Goal: Information Seeking & Learning: Learn about a topic

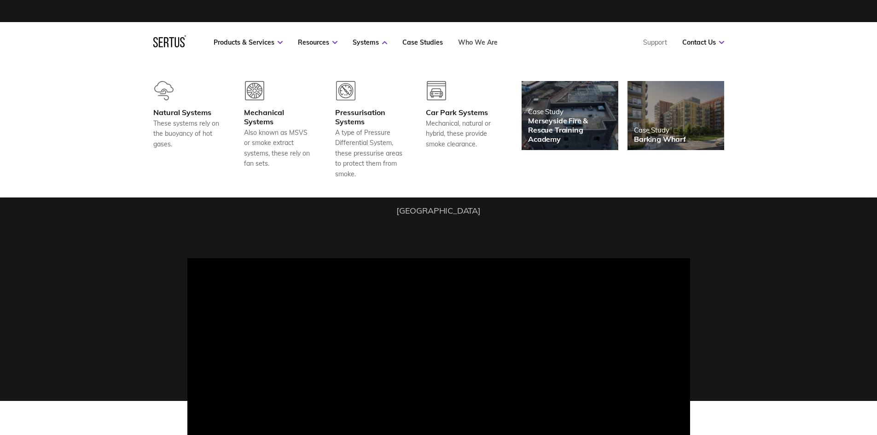
click at [482, 40] on link "Who We Are" at bounding box center [478, 42] width 40 height 8
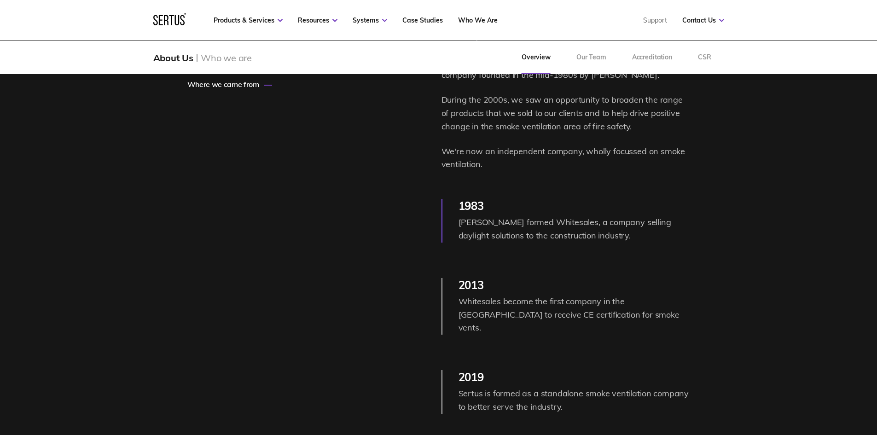
scroll to position [1151, 0]
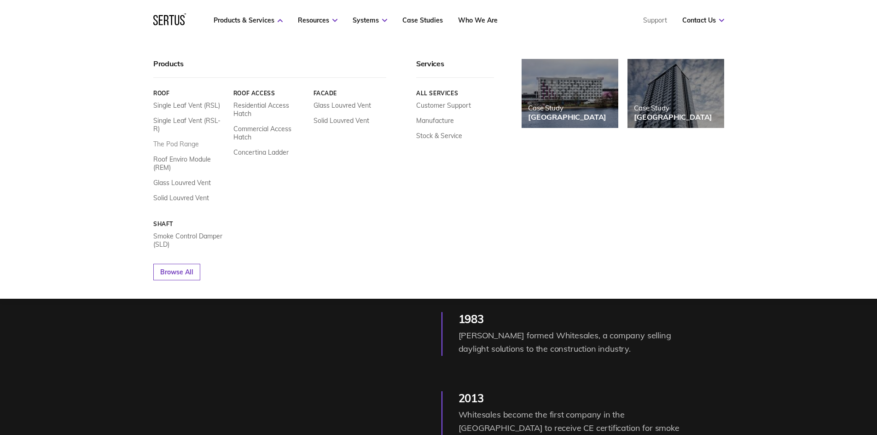
click at [174, 140] on link "The Pod Range" at bounding box center [176, 144] width 46 height 8
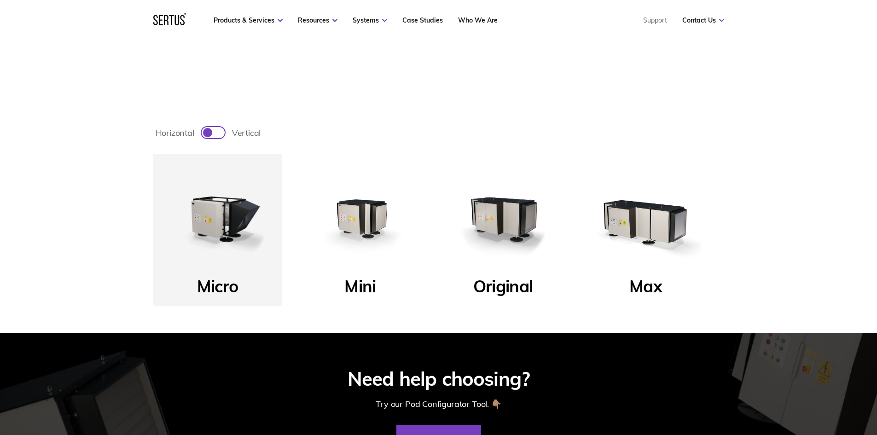
scroll to position [322, 0]
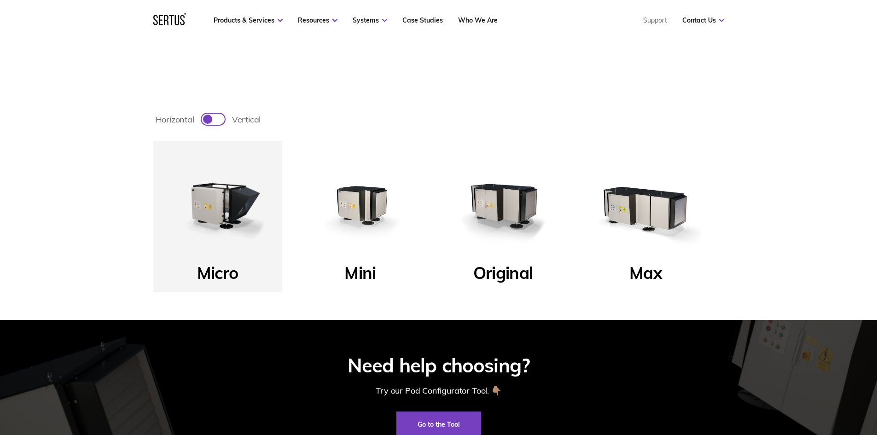
click at [383, 223] on img at bounding box center [360, 205] width 111 height 111
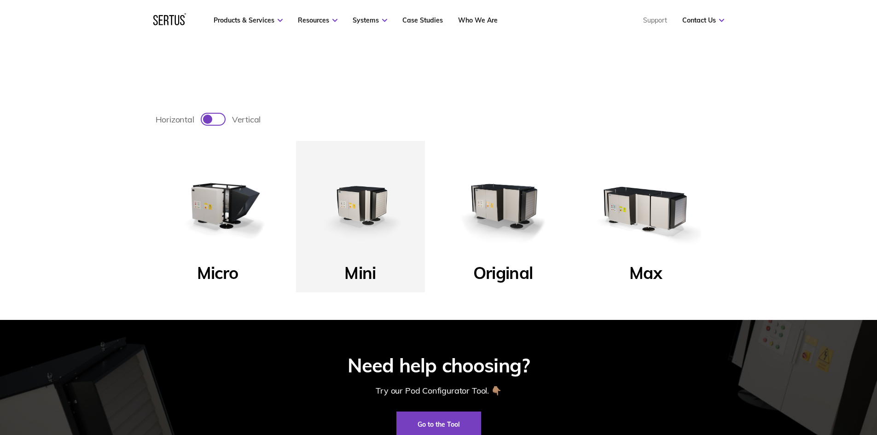
click at [510, 216] on img at bounding box center [503, 205] width 111 height 111
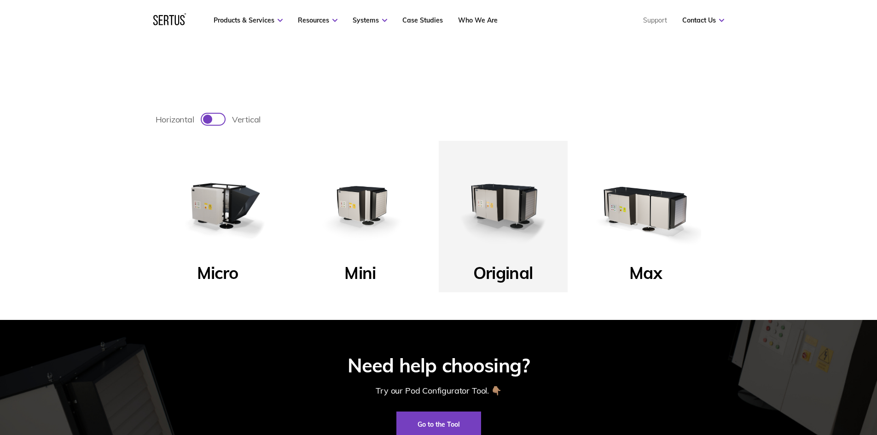
click at [624, 216] on img at bounding box center [646, 205] width 111 height 111
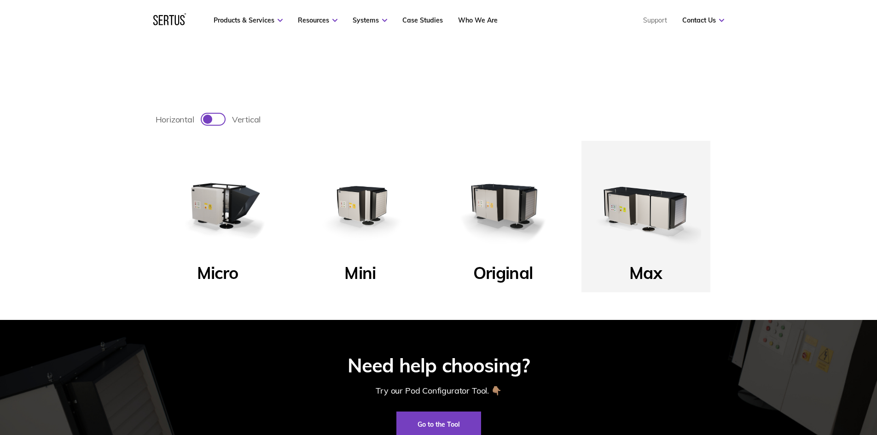
click at [496, 220] on img at bounding box center [503, 205] width 111 height 111
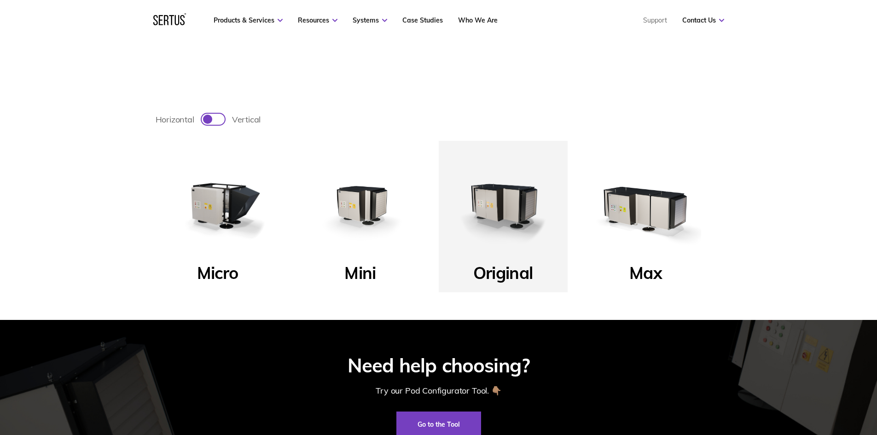
click at [223, 212] on img at bounding box center [218, 205] width 111 height 111
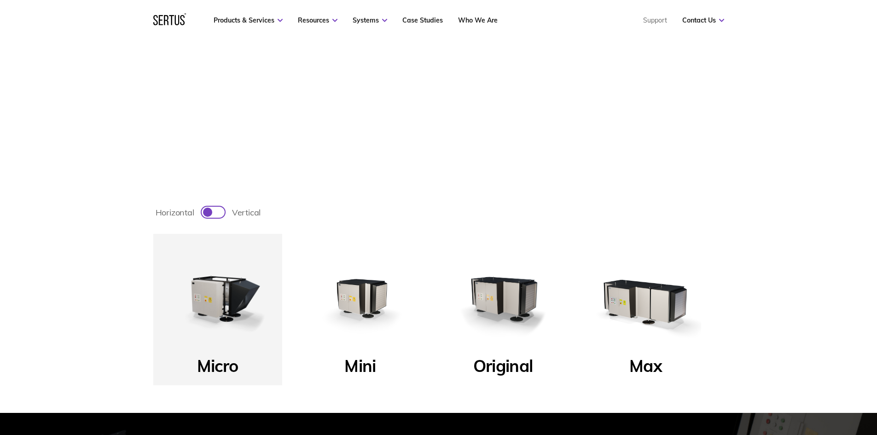
scroll to position [138, 0]
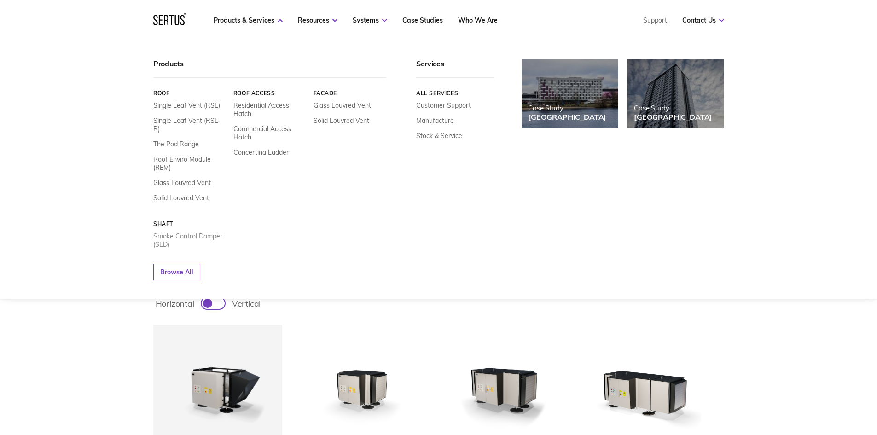
click at [173, 232] on link "Smoke Control Damper (SLD)" at bounding box center [189, 240] width 73 height 17
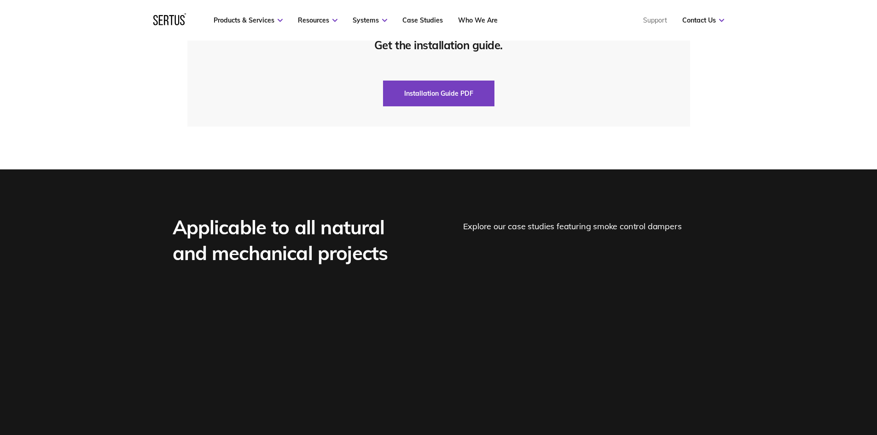
scroll to position [2671, 0]
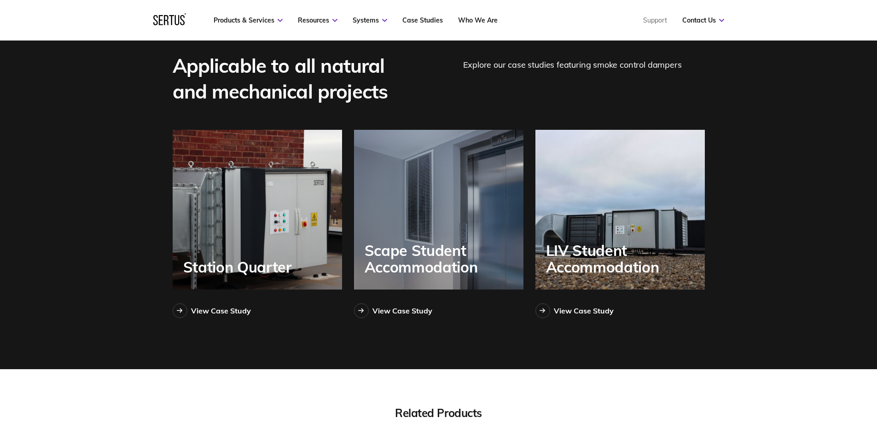
click at [268, 247] on div "Station Quarter" at bounding box center [257, 210] width 169 height 160
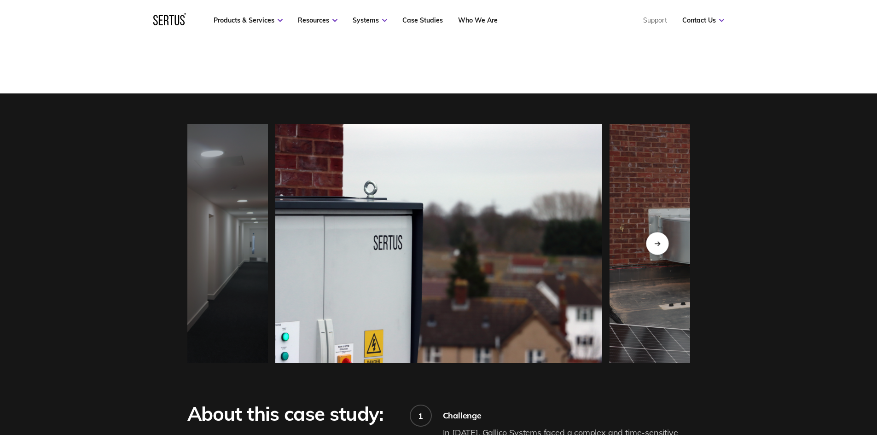
scroll to position [783, 0]
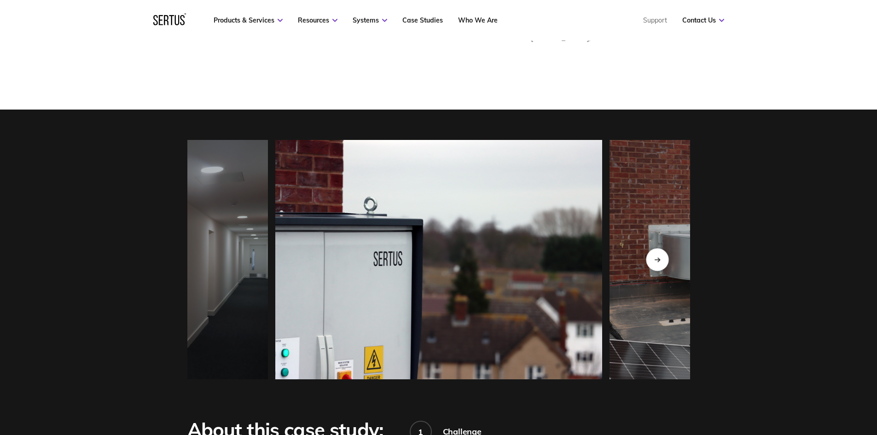
click at [659, 260] on icon "Next slide" at bounding box center [657, 259] width 6 height 5
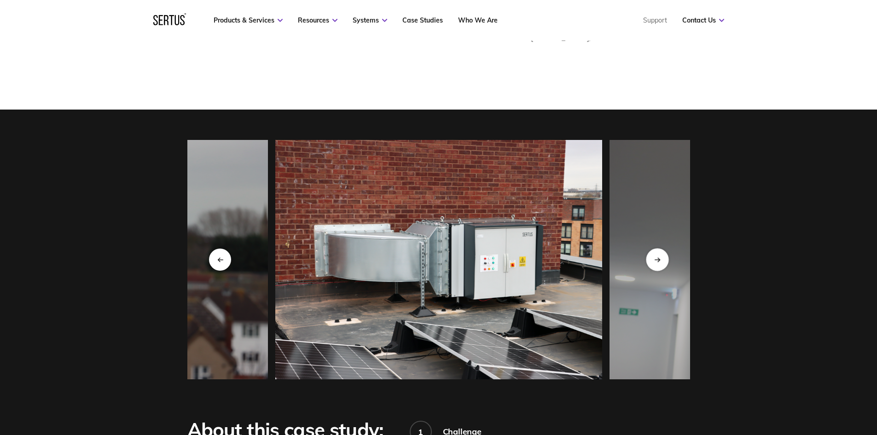
click at [659, 260] on icon "Next slide" at bounding box center [657, 259] width 6 height 5
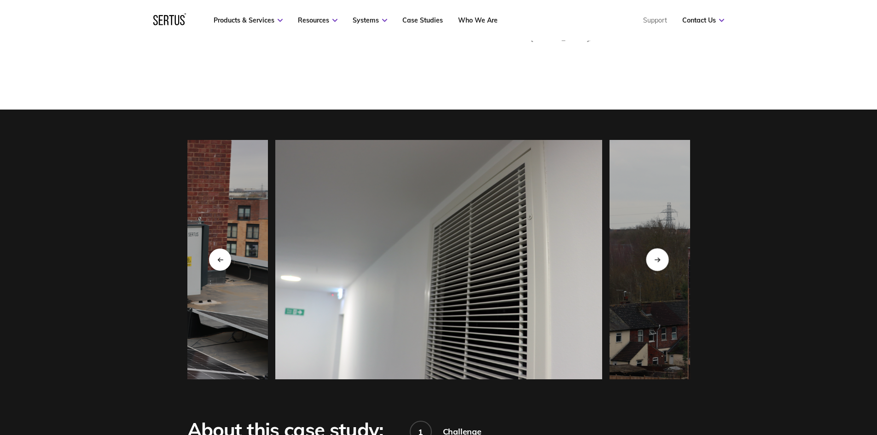
click at [659, 260] on icon "Next slide" at bounding box center [657, 259] width 6 height 5
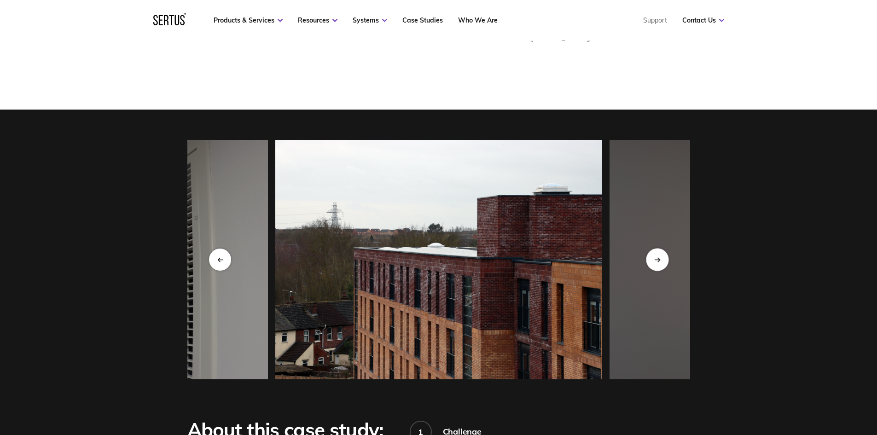
click at [659, 260] on icon "Next slide" at bounding box center [657, 259] width 6 height 5
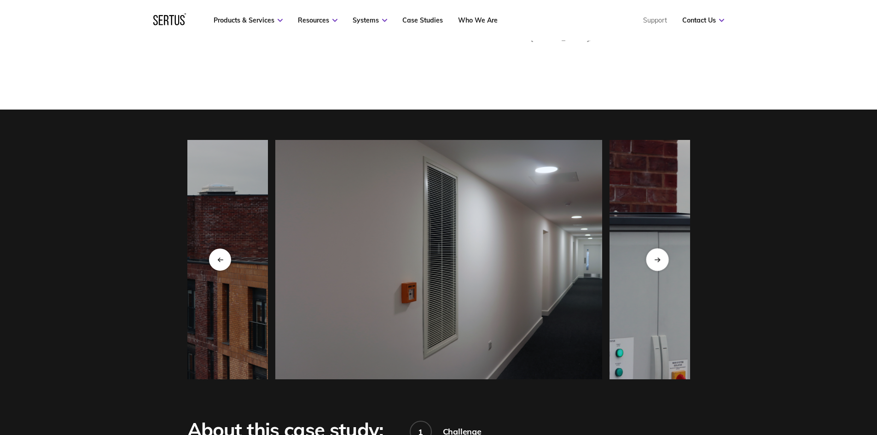
click at [659, 260] on icon "Next slide" at bounding box center [657, 259] width 6 height 5
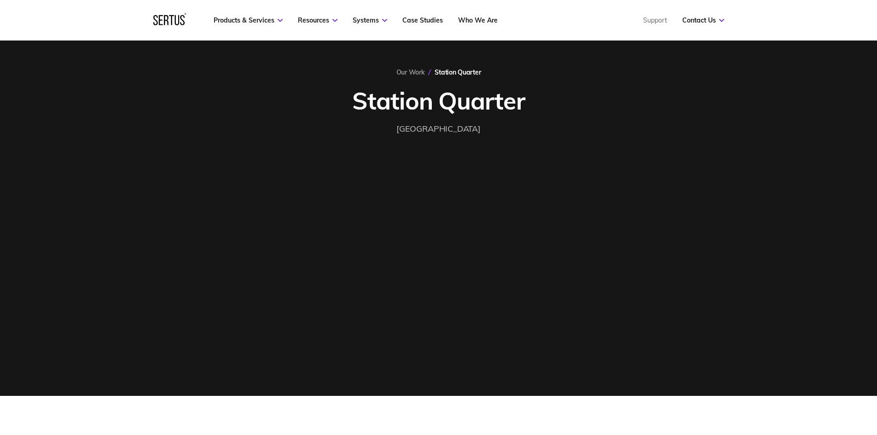
scroll to position [0, 0]
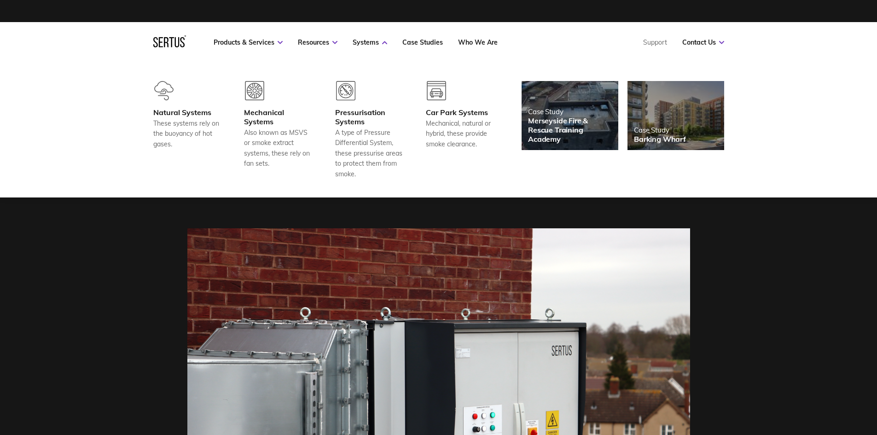
click at [562, 129] on div "Merseyside Fire & Rescue Training Academy" at bounding box center [570, 130] width 84 height 28
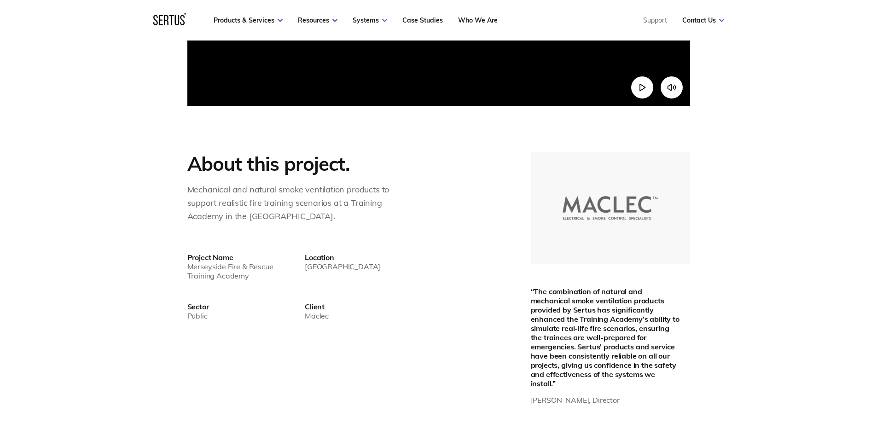
scroll to position [507, 0]
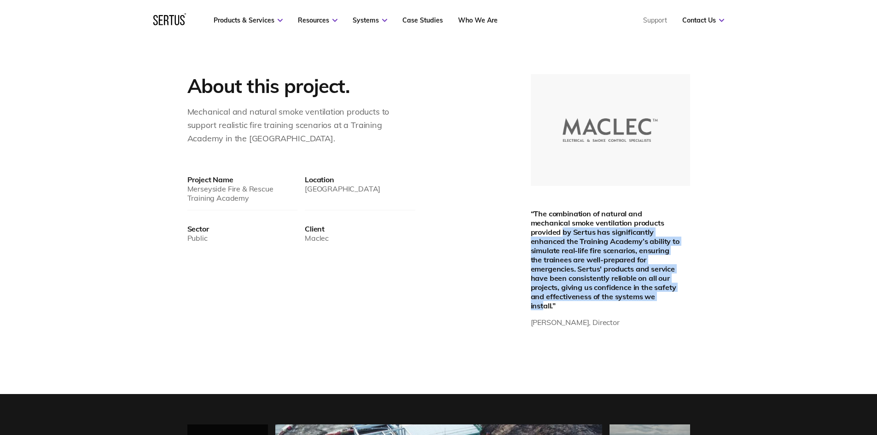
drag, startPoint x: 564, startPoint y: 233, endPoint x: 592, endPoint y: 292, distance: 65.7
click at [668, 297] on div "“The combination of natural and mechanical smoke ventilation products provided …" at bounding box center [607, 259] width 152 height 101
click at [592, 292] on div "“The combination of natural and mechanical smoke ventilation products provided …" at bounding box center [607, 259] width 152 height 101
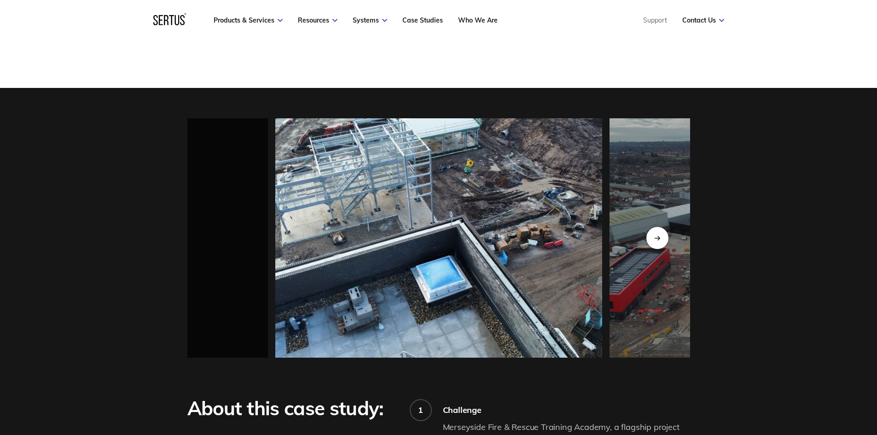
scroll to position [829, 0]
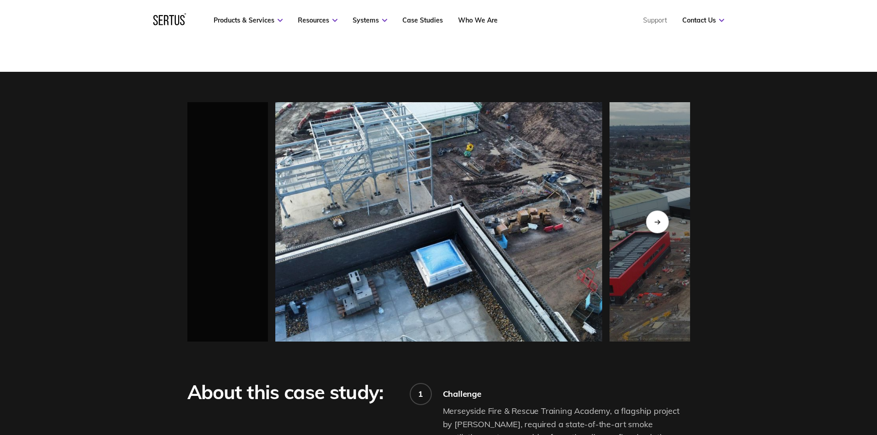
click at [659, 219] on icon "Next slide" at bounding box center [657, 221] width 6 height 5
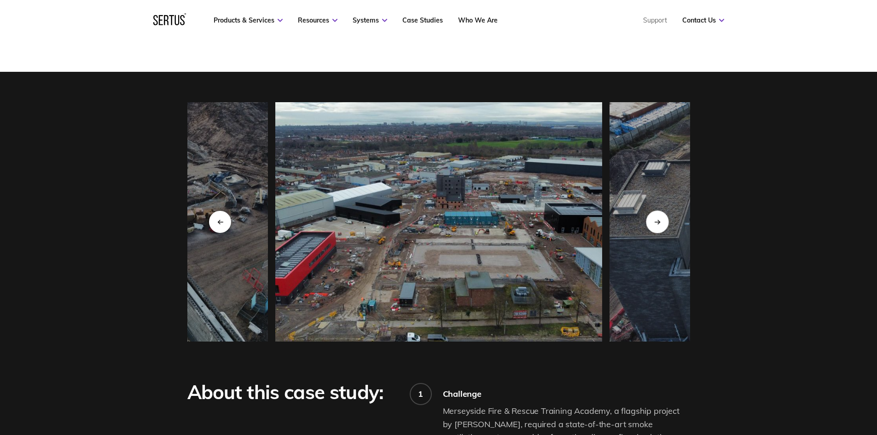
click at [659, 219] on icon "Next slide" at bounding box center [657, 221] width 6 height 5
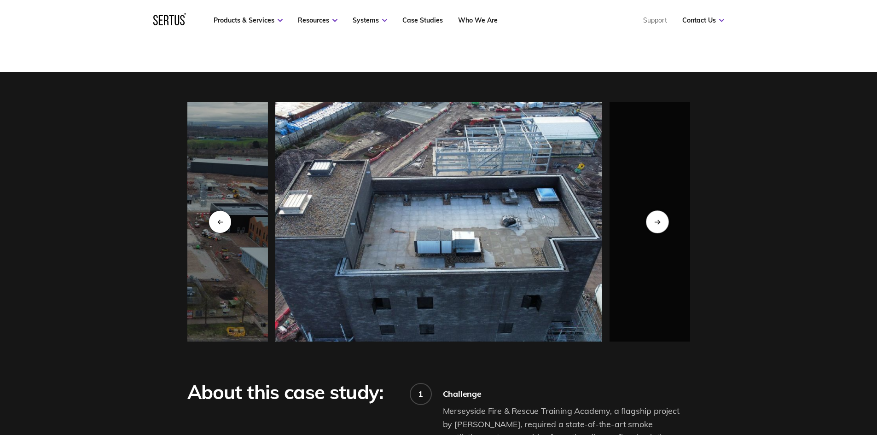
click at [659, 219] on icon "Next slide" at bounding box center [657, 221] width 6 height 5
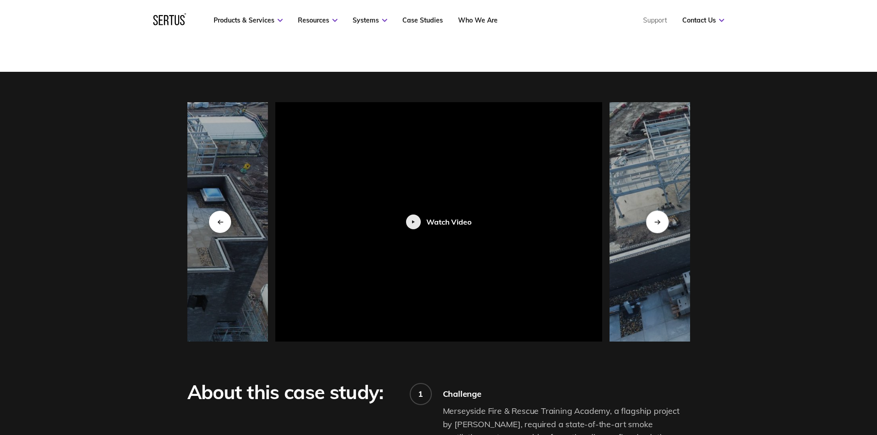
click at [659, 219] on icon "Next slide" at bounding box center [657, 221] width 6 height 5
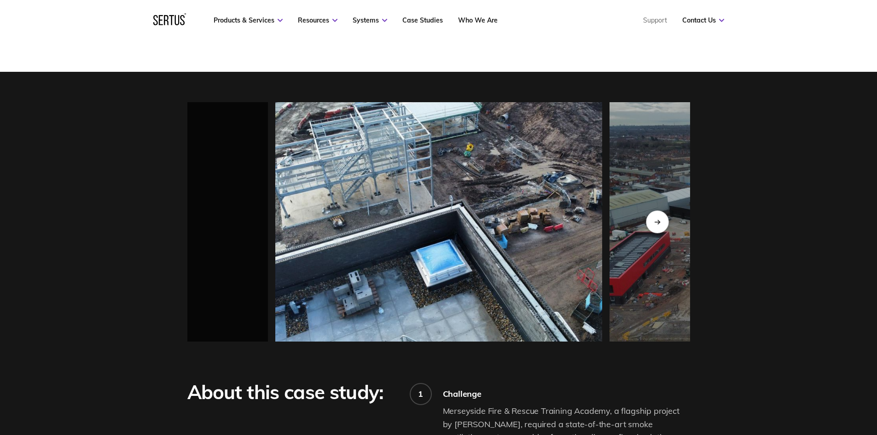
click at [659, 219] on icon "Next slide" at bounding box center [657, 221] width 6 height 5
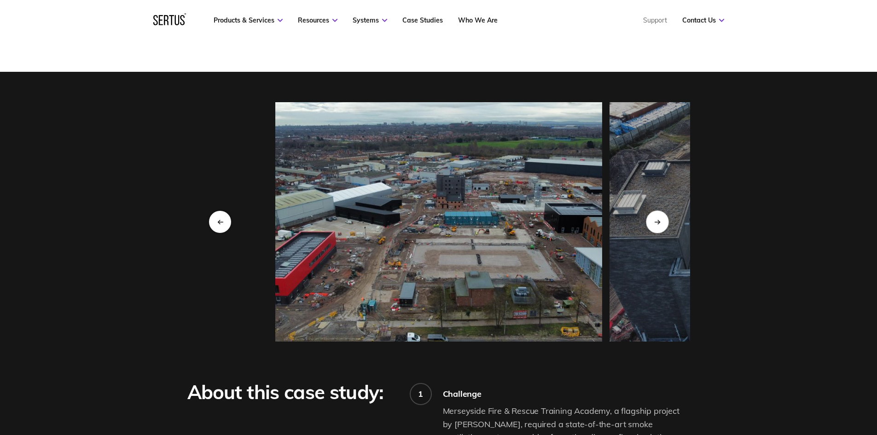
click at [659, 219] on icon "Next slide" at bounding box center [657, 221] width 6 height 5
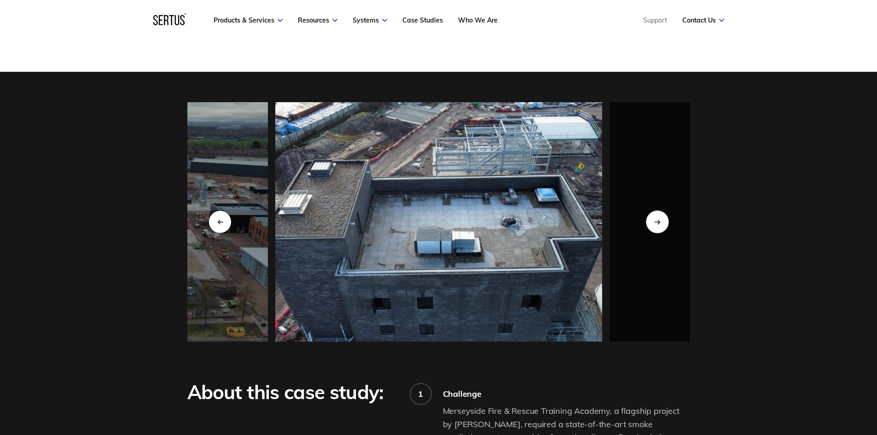
click at [659, 219] on icon "Next slide" at bounding box center [657, 221] width 6 height 5
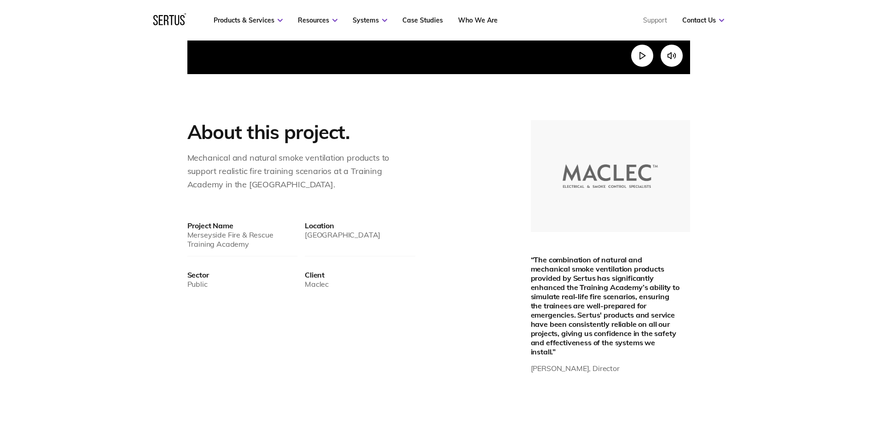
scroll to position [507, 0]
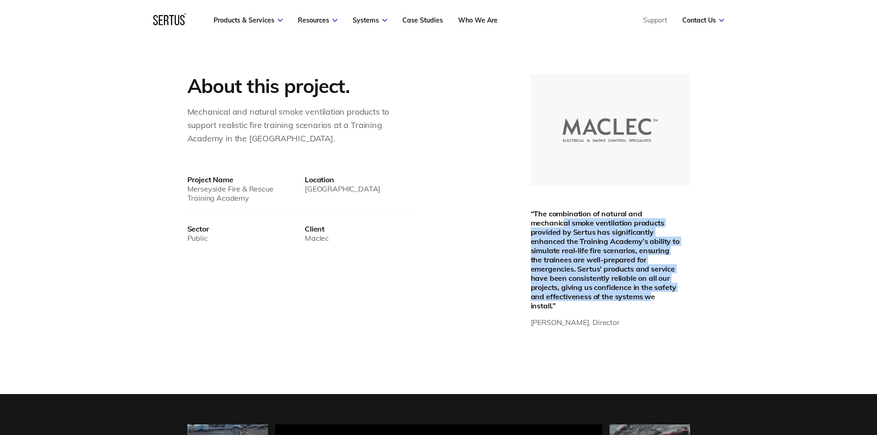
drag, startPoint x: 564, startPoint y: 224, endPoint x: 652, endPoint y: 298, distance: 115.0
click at [652, 298] on div "“The combination of natural and mechanical smoke ventilation products provided …" at bounding box center [607, 259] width 152 height 101
click at [629, 296] on div "“The combination of natural and mechanical smoke ventilation products provided …" at bounding box center [607, 259] width 152 height 101
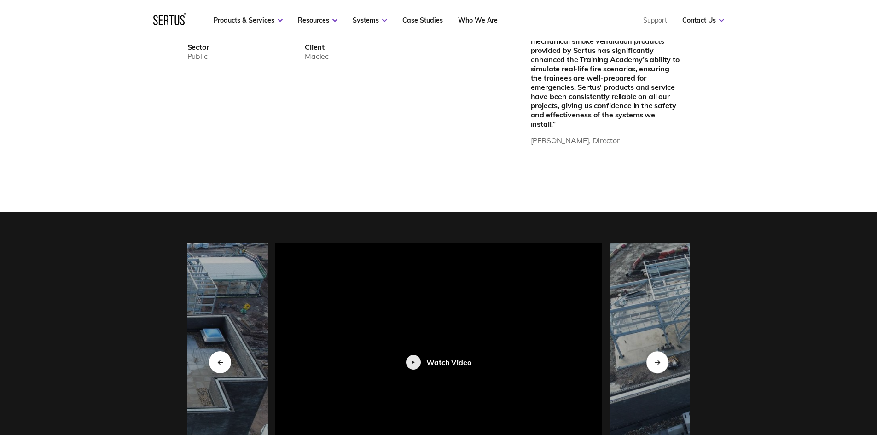
scroll to position [829, 0]
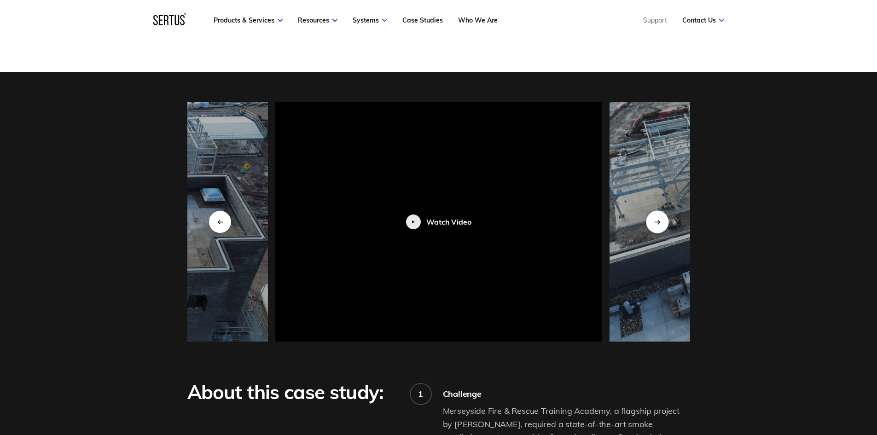
click at [655, 219] on icon "Next slide" at bounding box center [657, 221] width 6 height 5
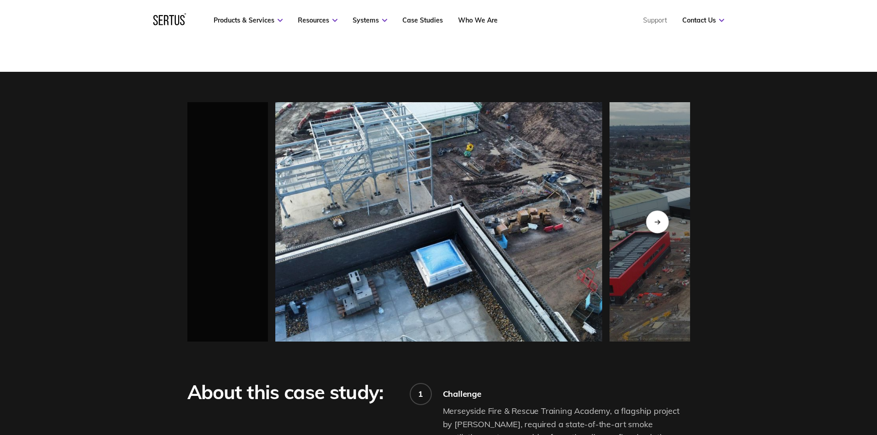
click at [655, 219] on icon "Next slide" at bounding box center [657, 221] width 6 height 5
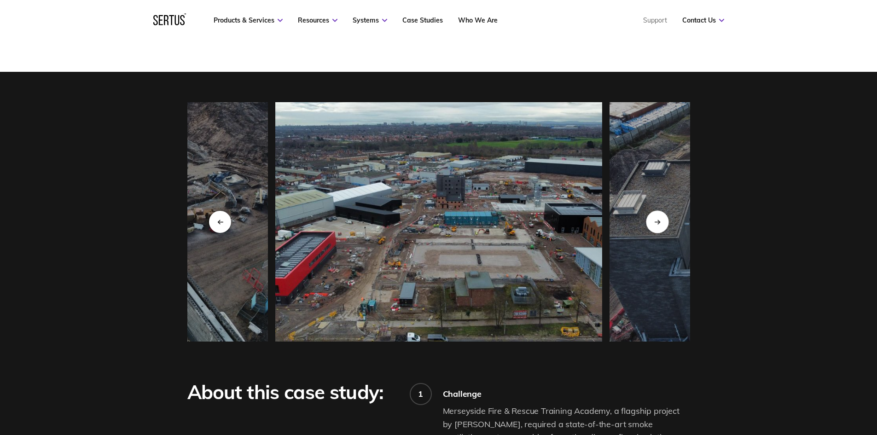
click at [655, 219] on icon "Next slide" at bounding box center [657, 221] width 6 height 5
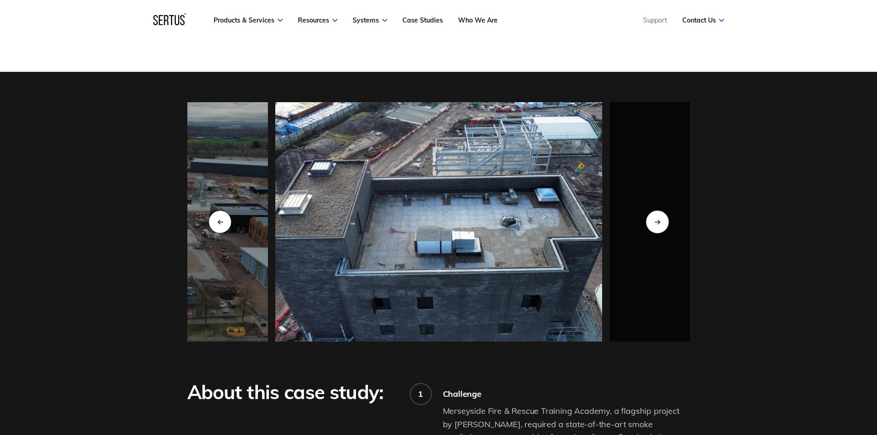
click at [655, 219] on icon "Next slide" at bounding box center [657, 221] width 6 height 5
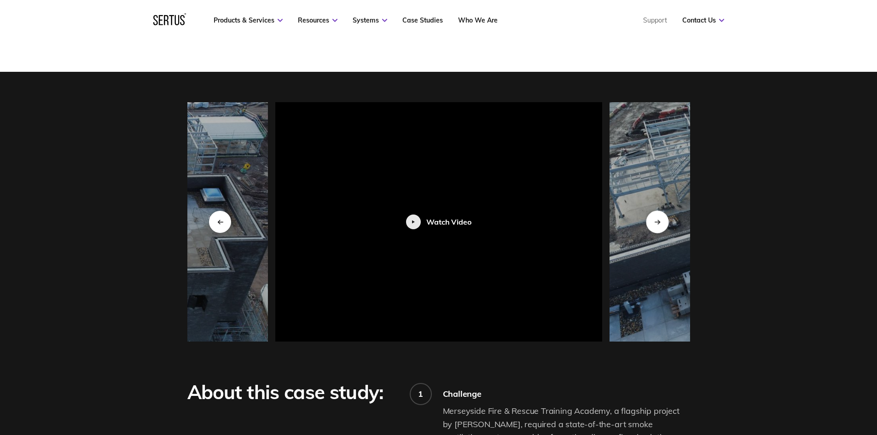
click at [655, 219] on icon "Next slide" at bounding box center [657, 221] width 6 height 5
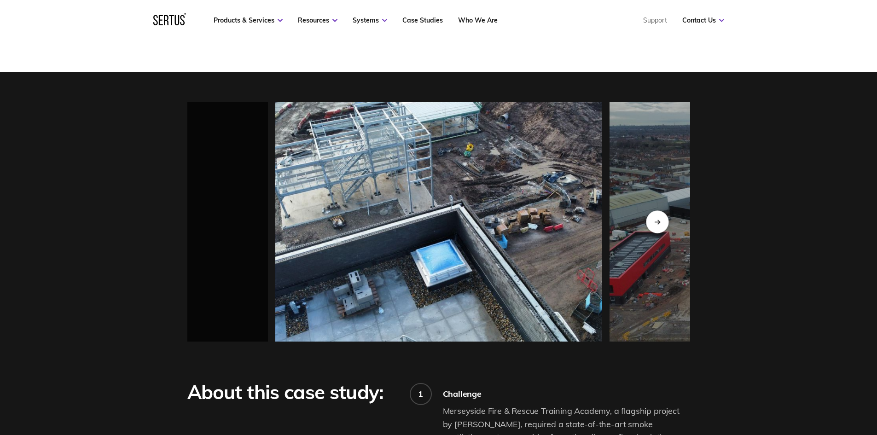
click at [655, 219] on icon "Next slide" at bounding box center [657, 221] width 6 height 5
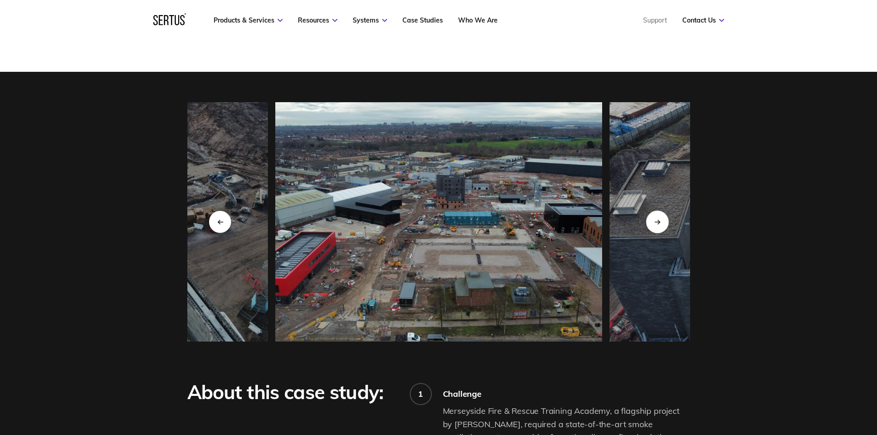
click at [655, 219] on icon "Next slide" at bounding box center [657, 221] width 6 height 5
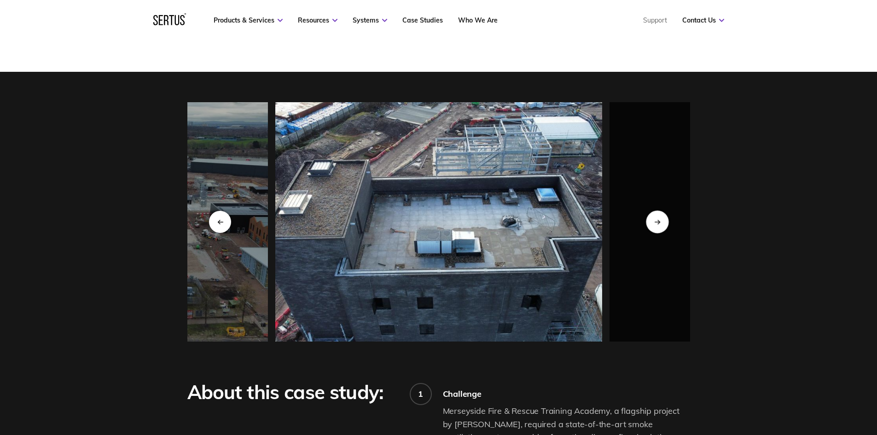
click at [655, 219] on icon "Next slide" at bounding box center [657, 221] width 6 height 5
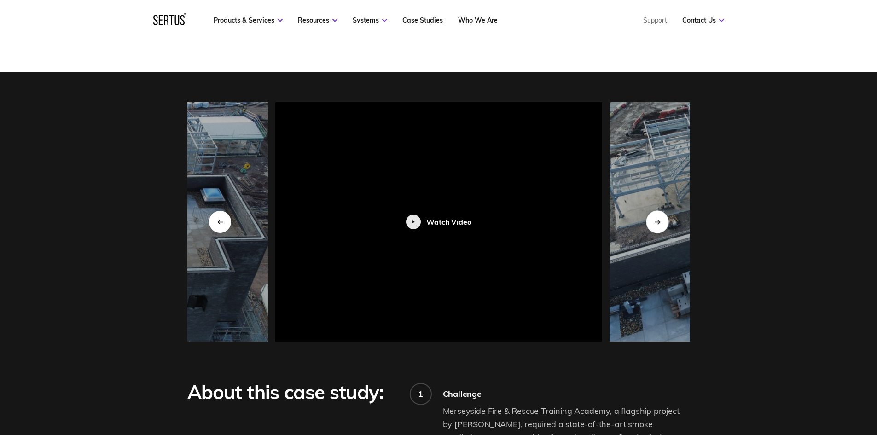
click at [655, 219] on icon "Next slide" at bounding box center [657, 221] width 6 height 5
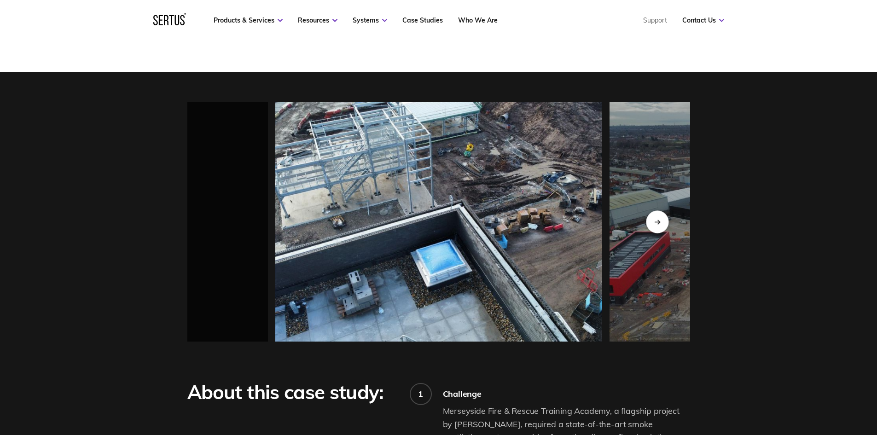
click at [655, 219] on icon "Next slide" at bounding box center [657, 221] width 6 height 5
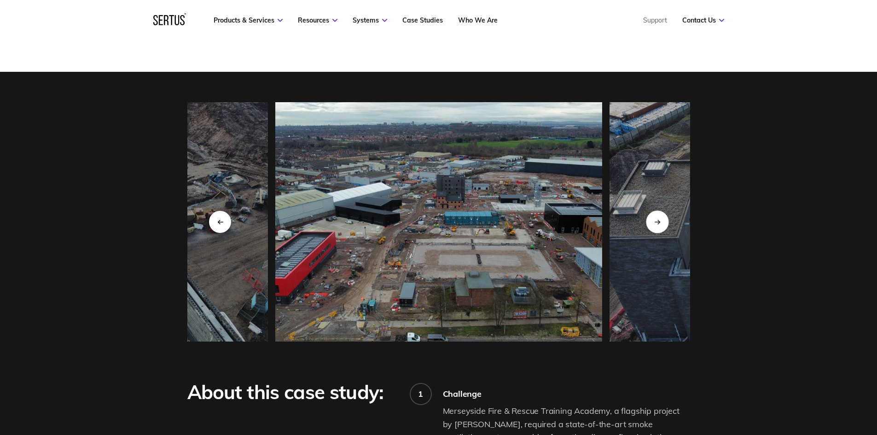
click at [655, 219] on icon "Next slide" at bounding box center [657, 221] width 6 height 5
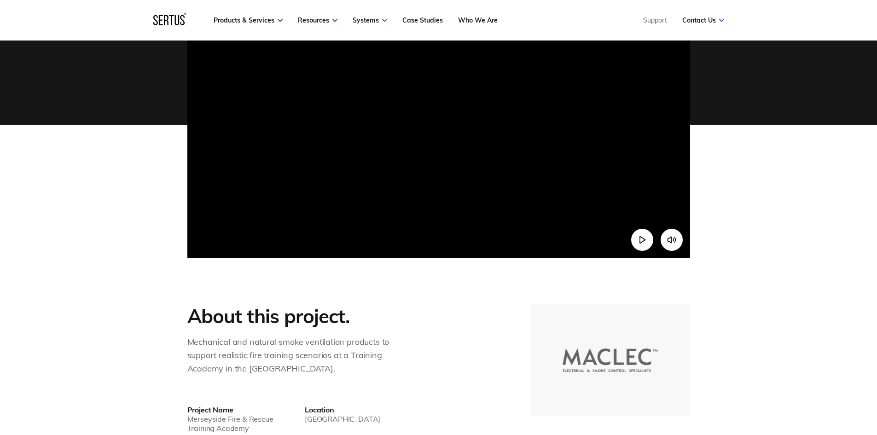
scroll to position [0, 0]
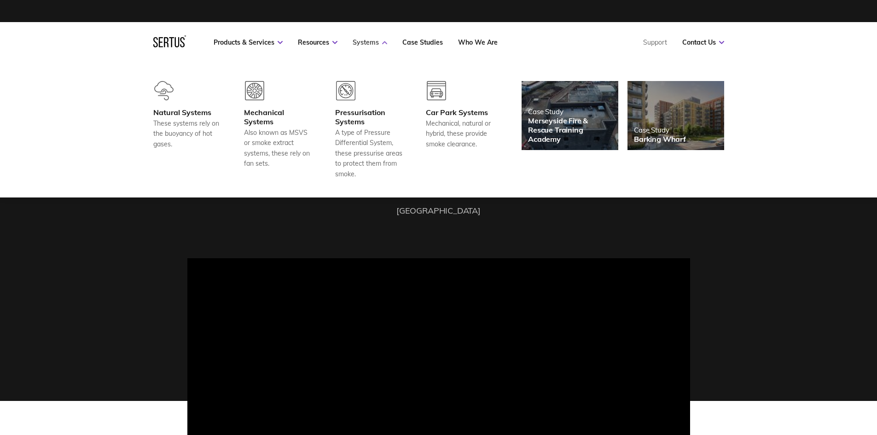
click at [365, 43] on link "Systems" at bounding box center [370, 42] width 35 height 8
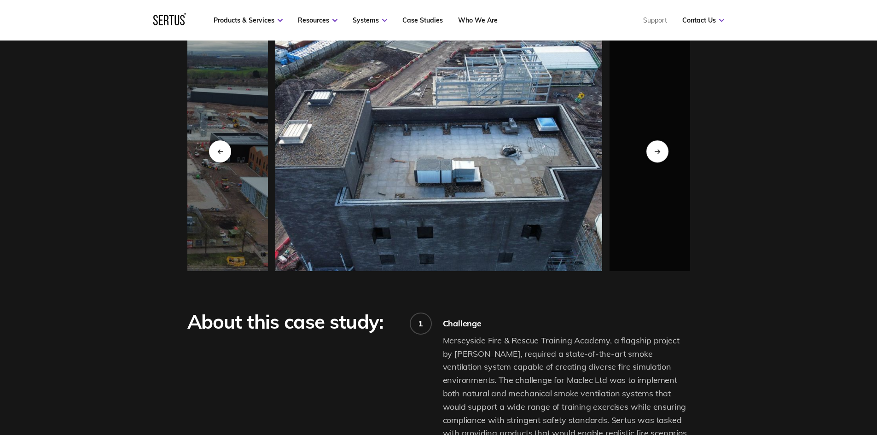
scroll to position [783, 0]
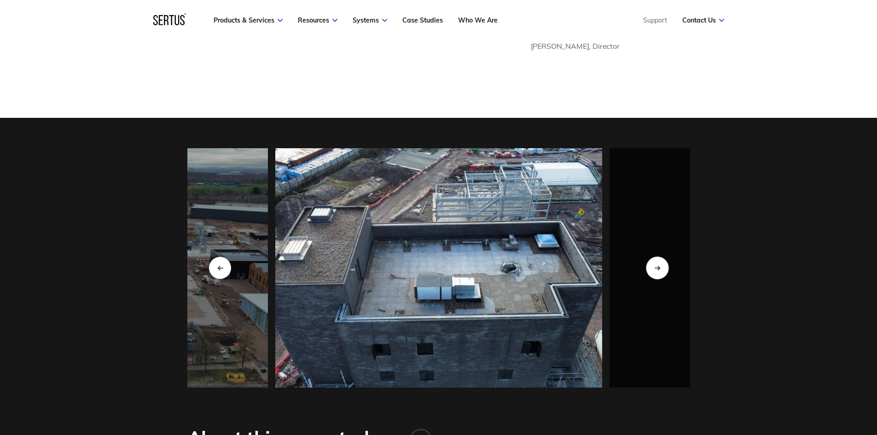
click at [666, 258] on div "Next slide" at bounding box center [657, 267] width 23 height 23
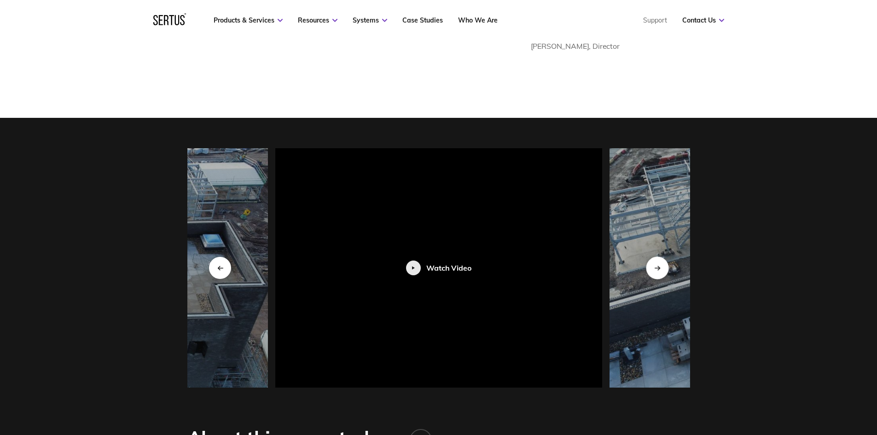
click at [666, 258] on div "Next slide" at bounding box center [657, 267] width 23 height 23
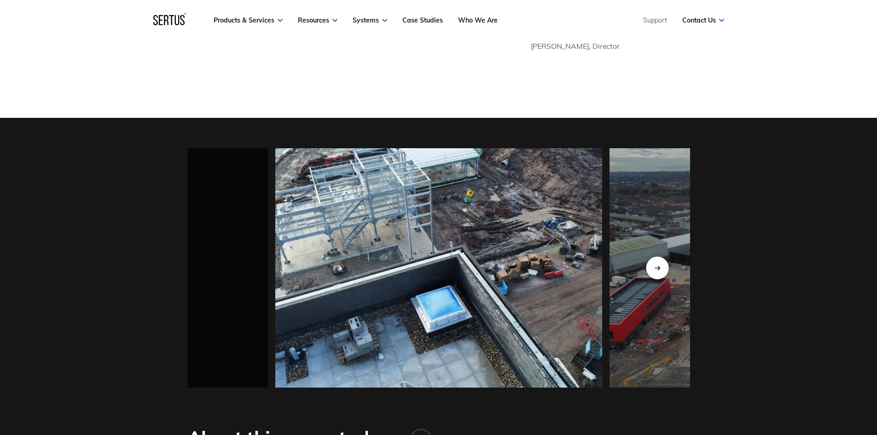
click at [666, 258] on div "Next slide" at bounding box center [657, 267] width 23 height 23
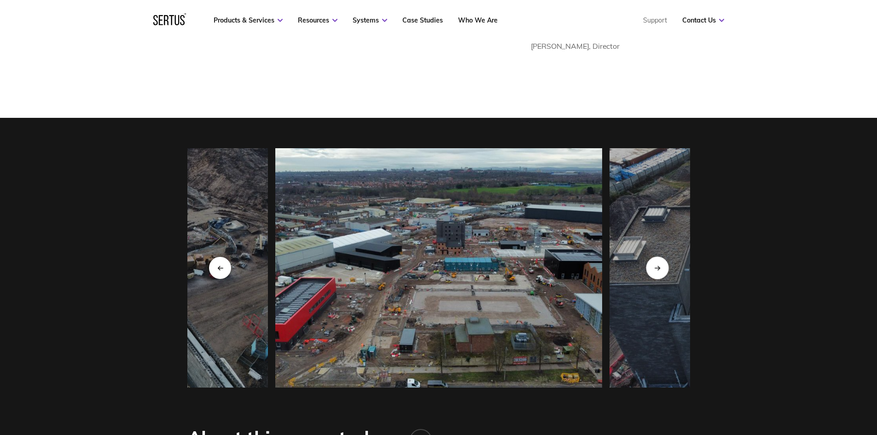
click at [666, 258] on div "Next slide" at bounding box center [657, 267] width 23 height 23
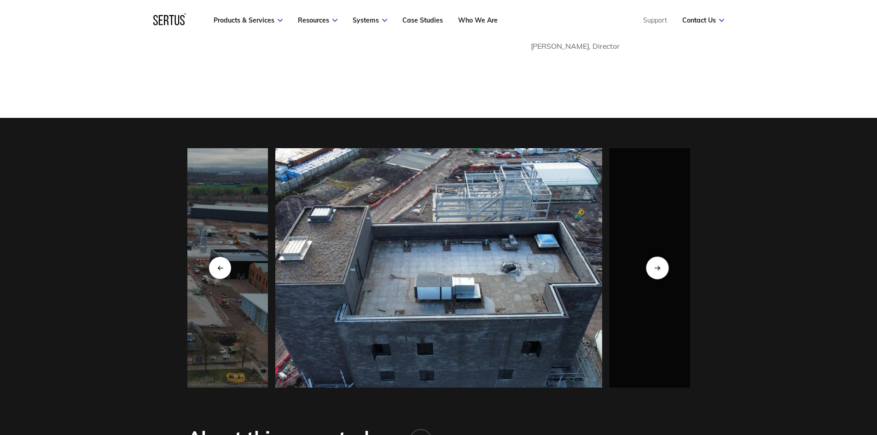
click at [666, 258] on div "Next slide" at bounding box center [657, 267] width 23 height 23
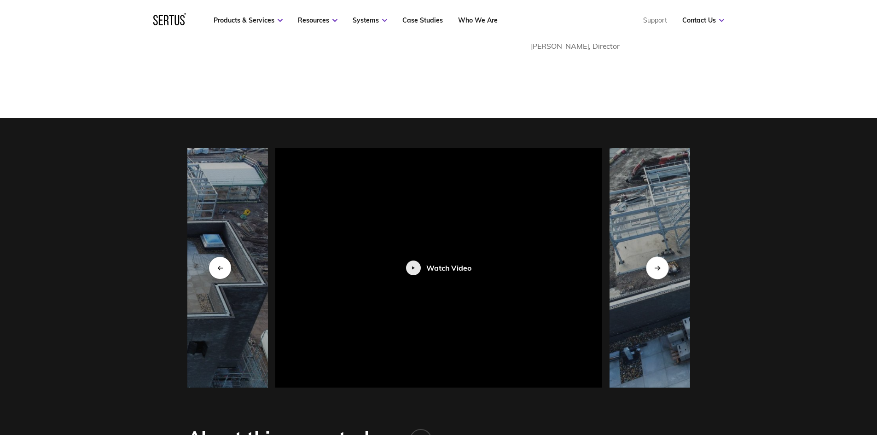
click at [666, 258] on div "Next slide" at bounding box center [657, 267] width 23 height 23
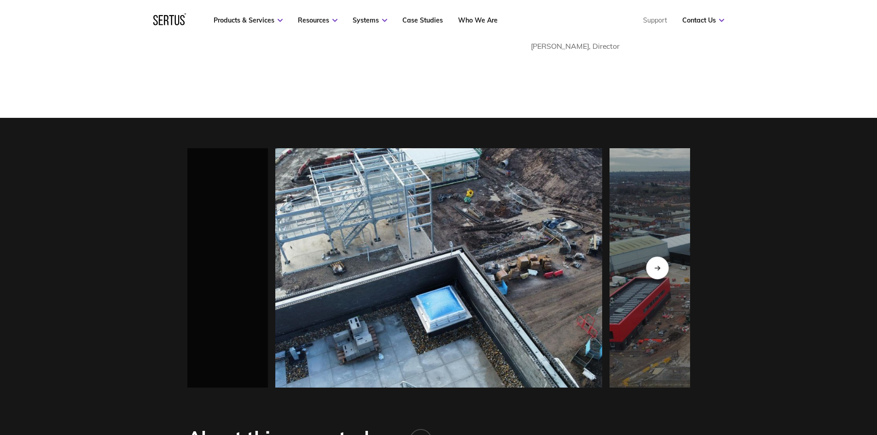
click at [666, 258] on div "Next slide" at bounding box center [657, 267] width 23 height 23
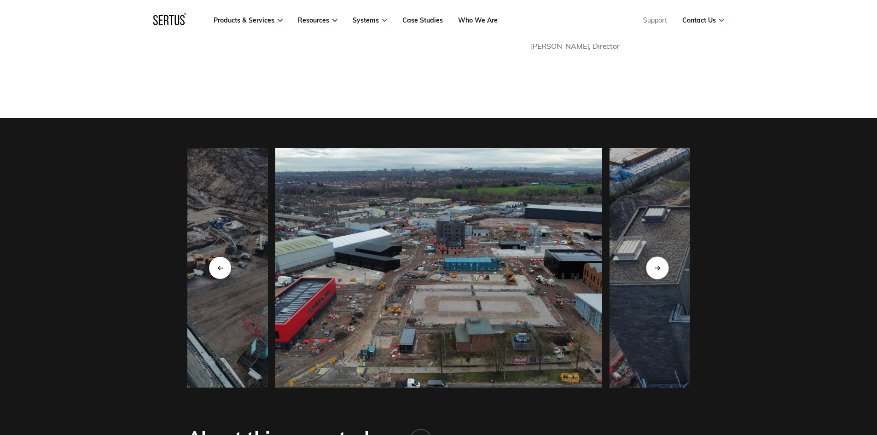
click at [666, 258] on div "Next slide" at bounding box center [657, 267] width 23 height 23
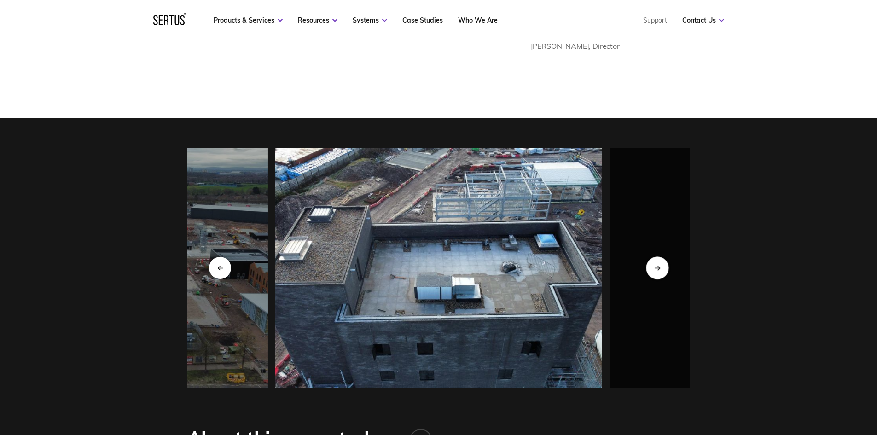
click at [666, 258] on div "Next slide" at bounding box center [657, 267] width 23 height 23
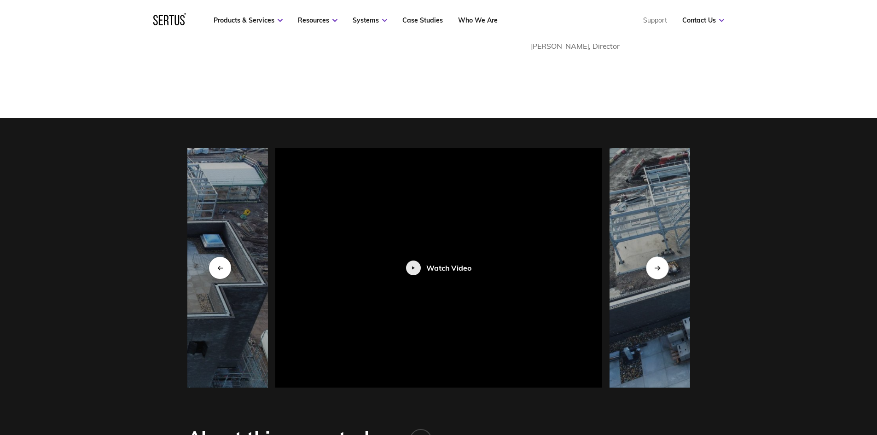
click at [666, 258] on div "Next slide" at bounding box center [657, 267] width 23 height 23
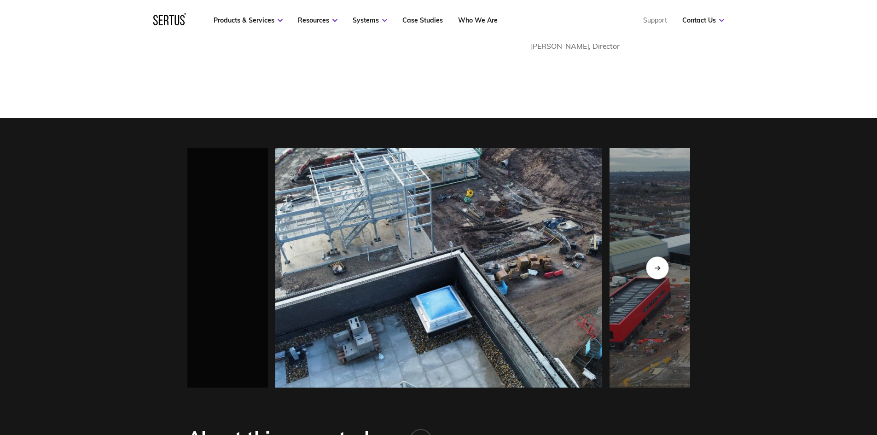
click at [666, 258] on div "Next slide" at bounding box center [657, 267] width 23 height 23
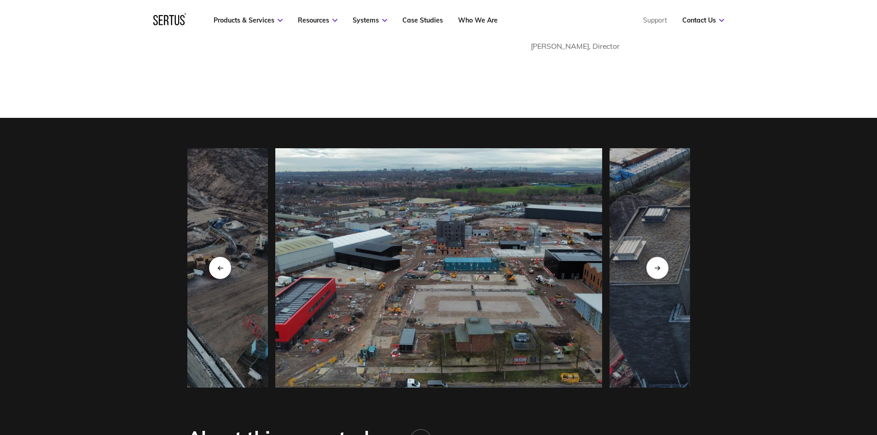
click at [216, 260] on div "Previous slide" at bounding box center [220, 268] width 22 height 22
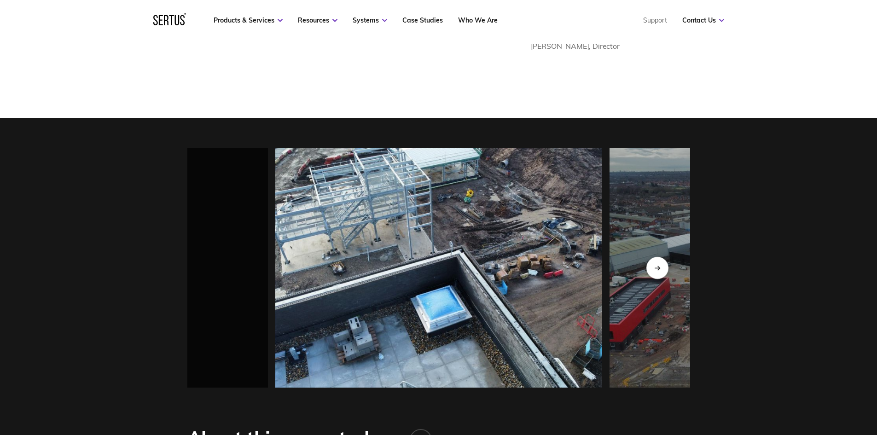
click at [216, 261] on div "Watch Video" at bounding box center [104, 268] width 327 height 15
click at [661, 256] on div "Next slide" at bounding box center [657, 267] width 23 height 23
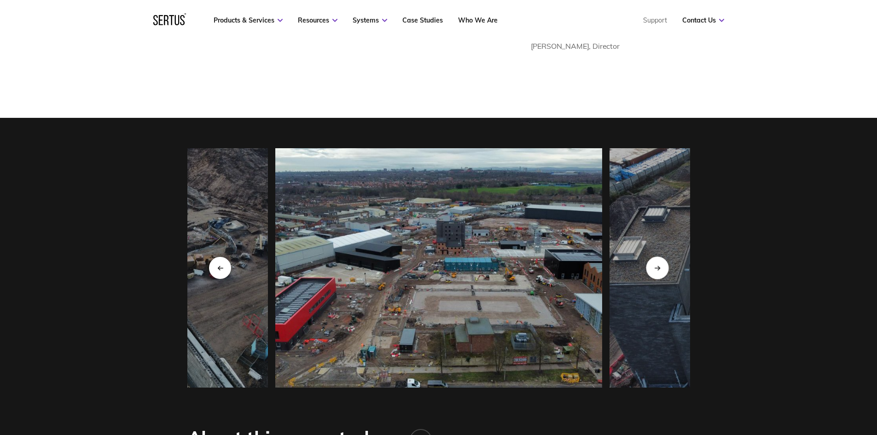
click at [652, 259] on div "Next slide" at bounding box center [657, 267] width 23 height 23
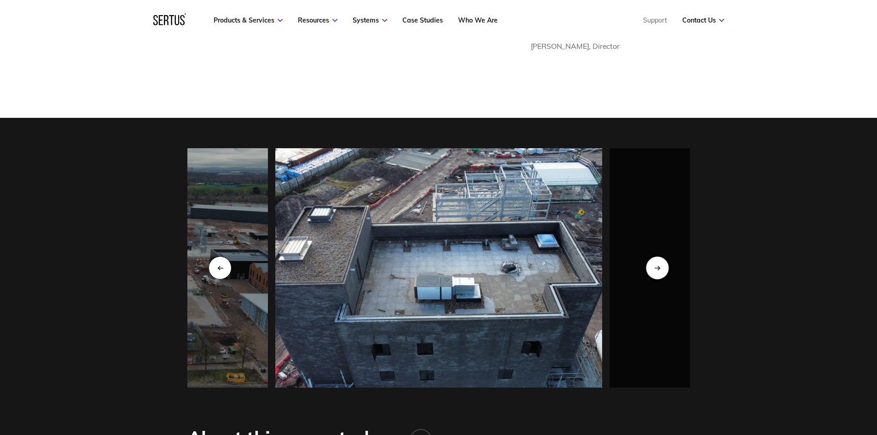
click at [653, 260] on div "Next slide" at bounding box center [657, 267] width 23 height 23
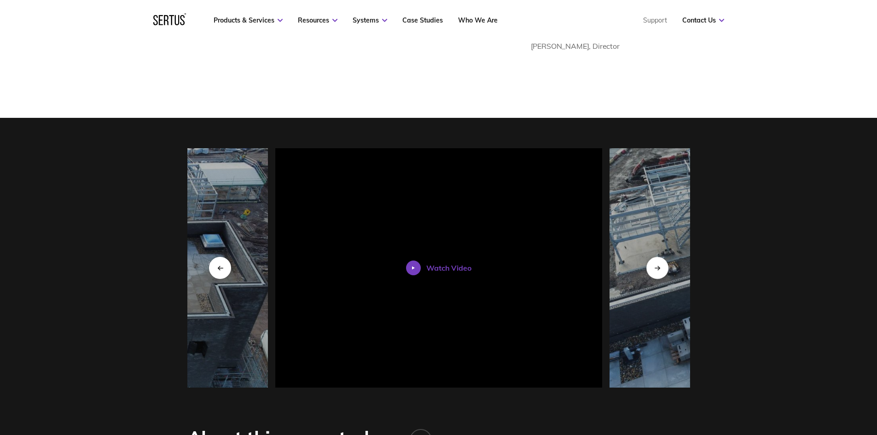
click at [416, 261] on div at bounding box center [413, 268] width 15 height 15
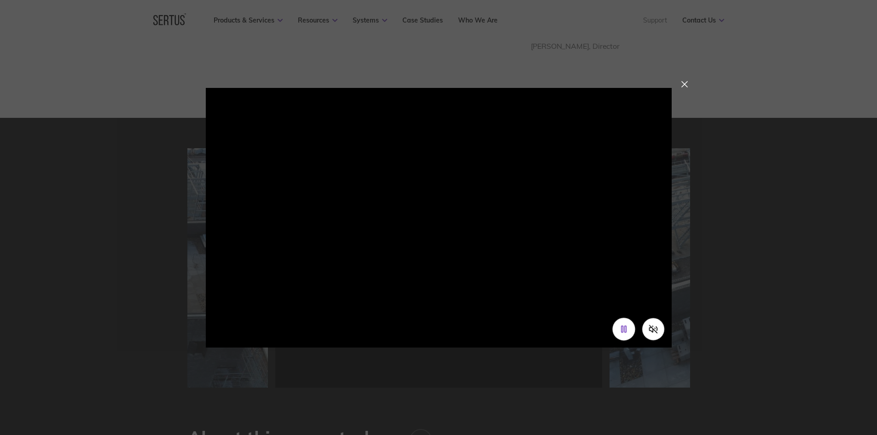
drag, startPoint x: 651, startPoint y: 330, endPoint x: 632, endPoint y: 329, distance: 18.9
click at [651, 330] on icon "Unmute video" at bounding box center [653, 329] width 9 height 9
click at [649, 331] on icon "Mute video" at bounding box center [653, 329] width 10 height 10
click at [686, 85] on div at bounding box center [685, 84] width 6 height 6
